Goal: Check status

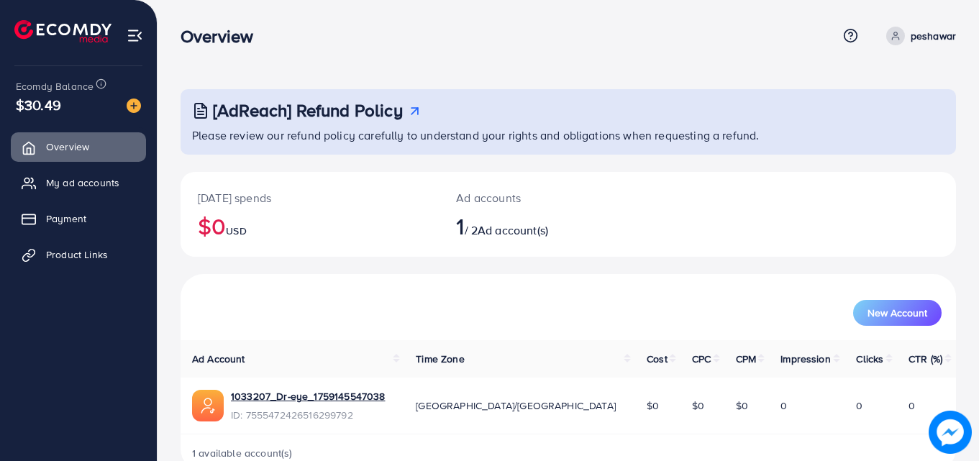
click at [901, 37] on icon at bounding box center [896, 36] width 10 height 10
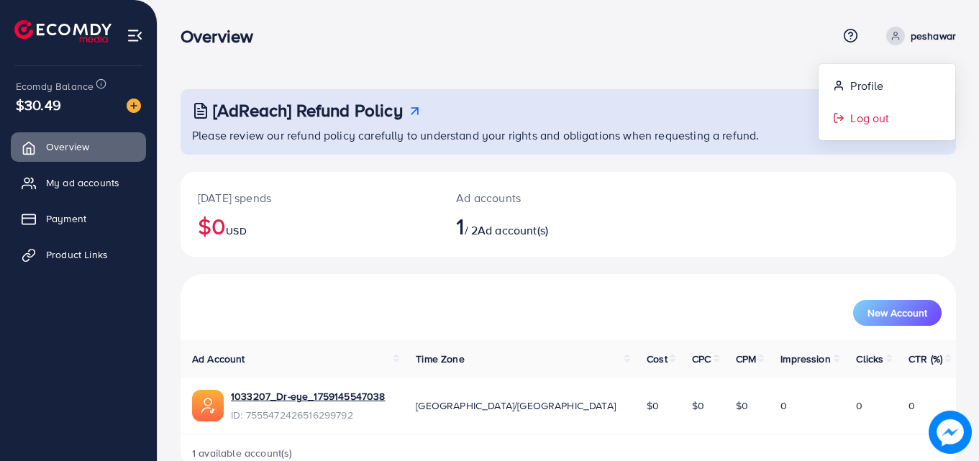
click at [881, 107] on link "Log out" at bounding box center [887, 118] width 137 height 32
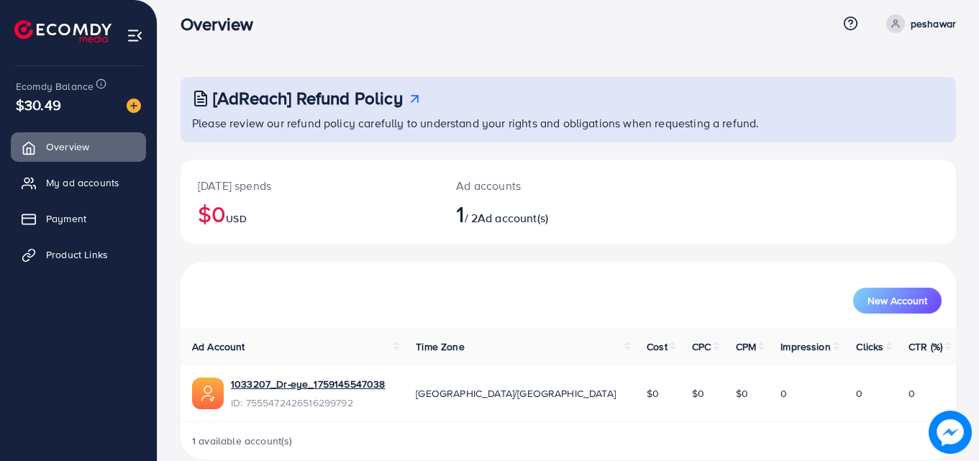
scroll to position [34, 0]
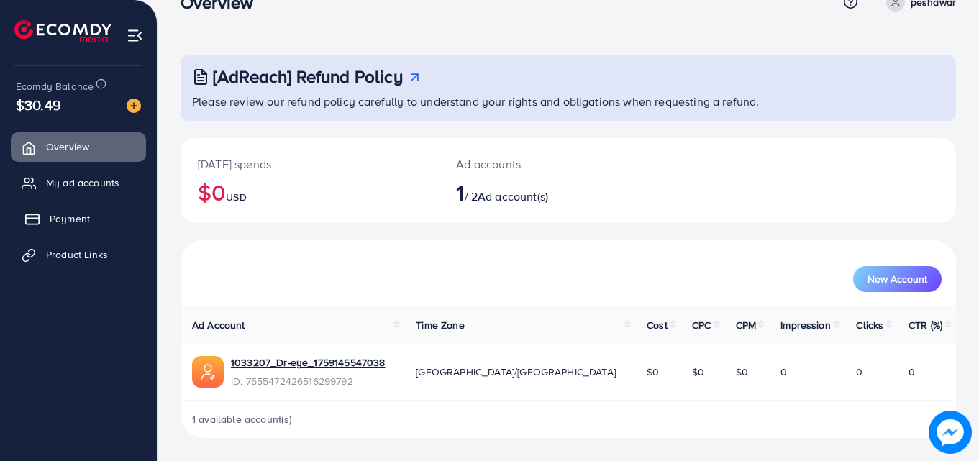
click at [145, 209] on link "Payment" at bounding box center [78, 218] width 135 height 29
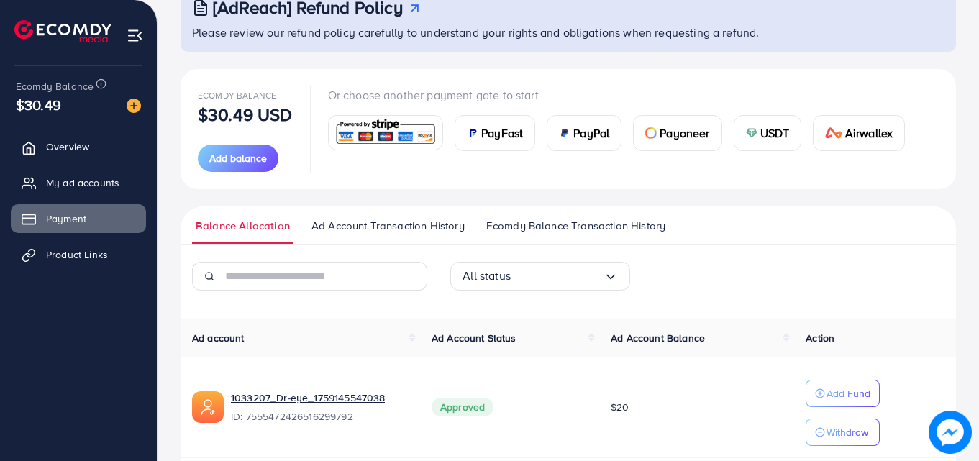
scroll to position [99, 0]
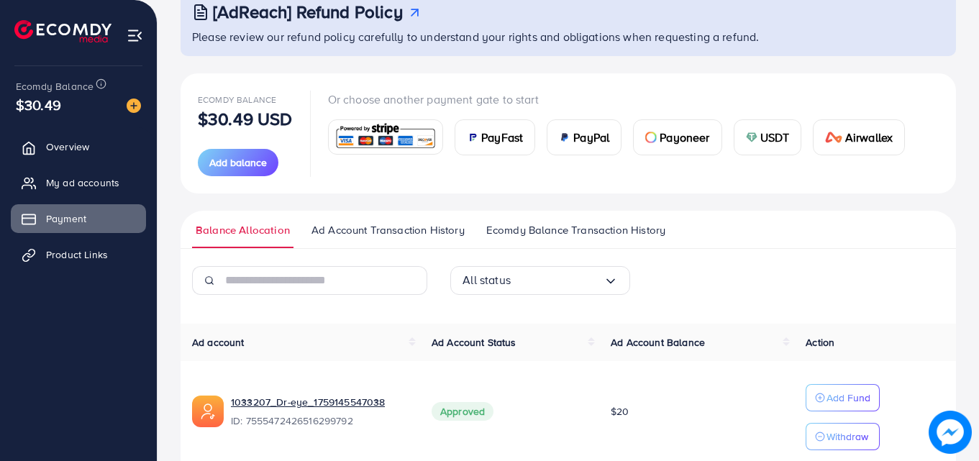
click at [449, 222] on span "Ad Account Transaction History" at bounding box center [387, 230] width 153 height 16
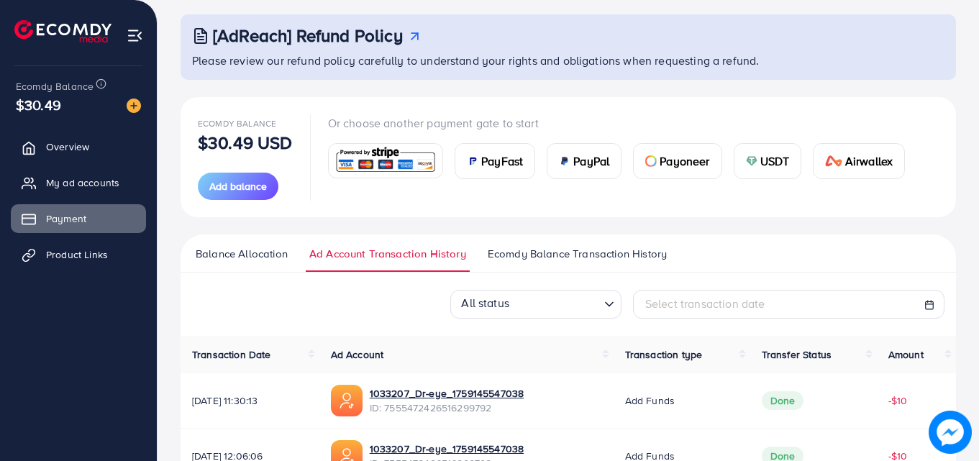
scroll to position [74, 0]
click at [529, 258] on span "Ecomdy Balance Transaction History" at bounding box center [577, 255] width 179 height 16
